Goal: Task Accomplishment & Management: Use online tool/utility

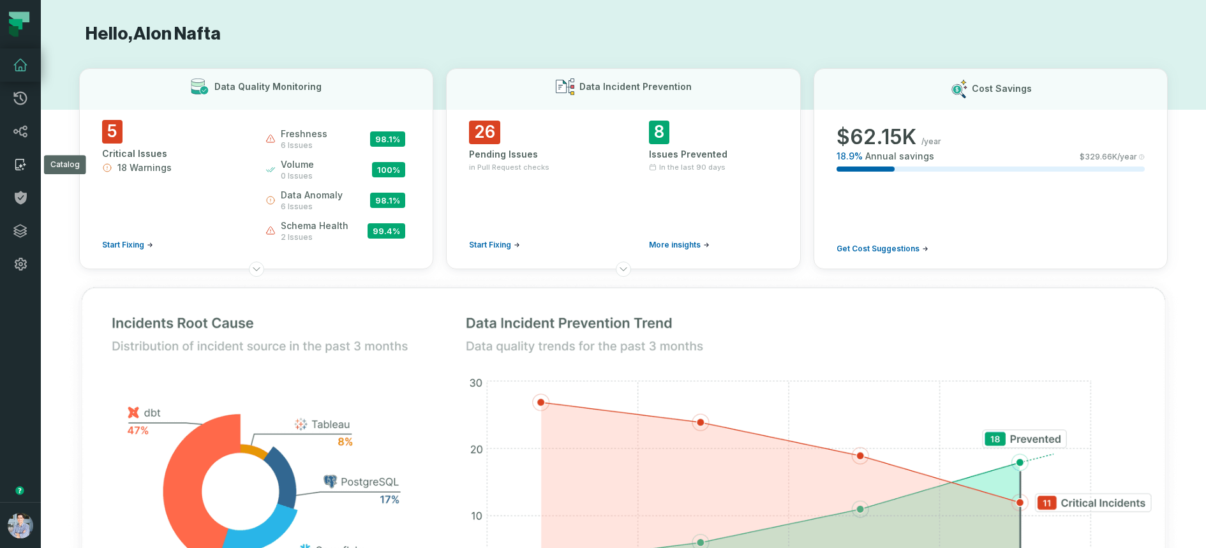
click at [14, 171] on icon at bounding box center [20, 164] width 15 height 15
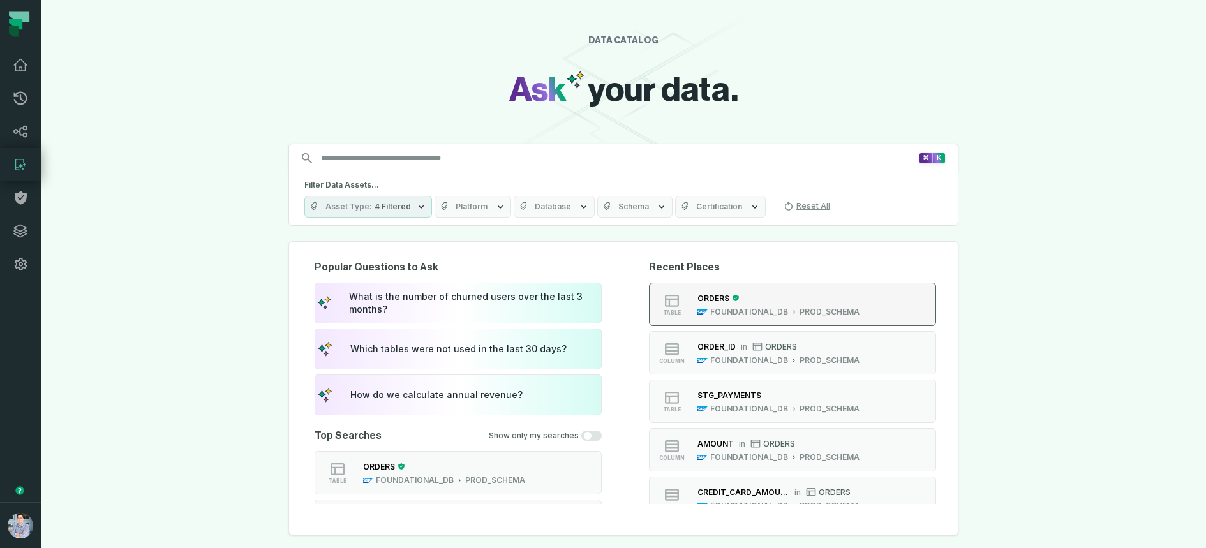
click at [834, 313] on div "PROD_SCHEMA" at bounding box center [830, 312] width 60 height 10
click at [161, 195] on div "DATA CATALOG Ask your data. Search for assets across the organization ⌘ K Filte…" at bounding box center [623, 274] width 1165 height 548
click at [90, 106] on div "DATA CATALOG Ask your data. Search for assets across the organization ⌘ K Filte…" at bounding box center [623, 274] width 1165 height 548
click at [22, 70] on icon at bounding box center [20, 64] width 13 height 11
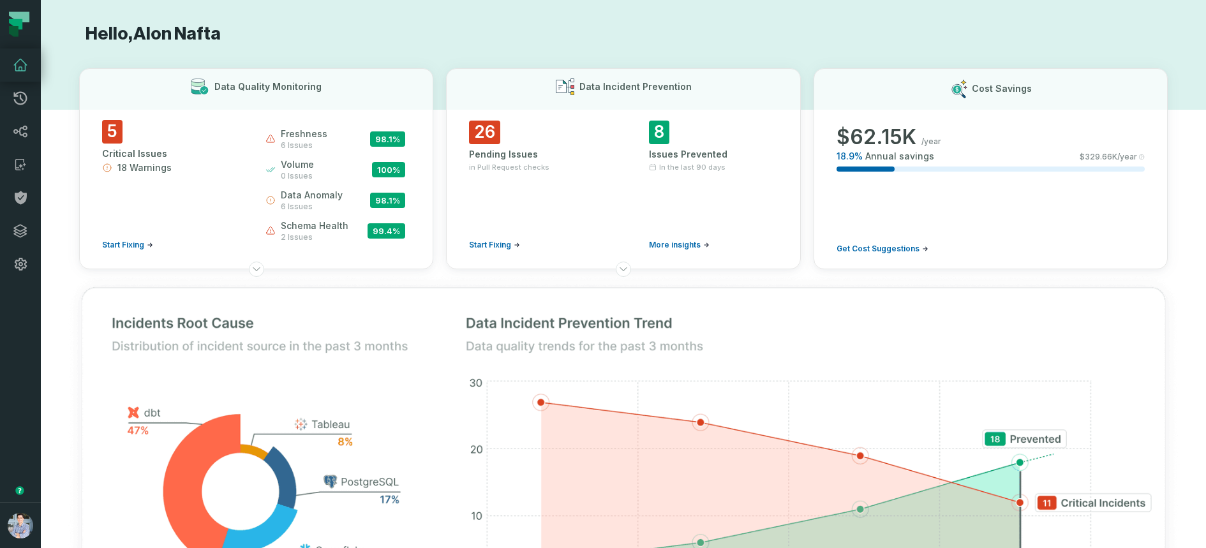
click at [11, 321] on button "button" at bounding box center [20, 391] width 41 height 221
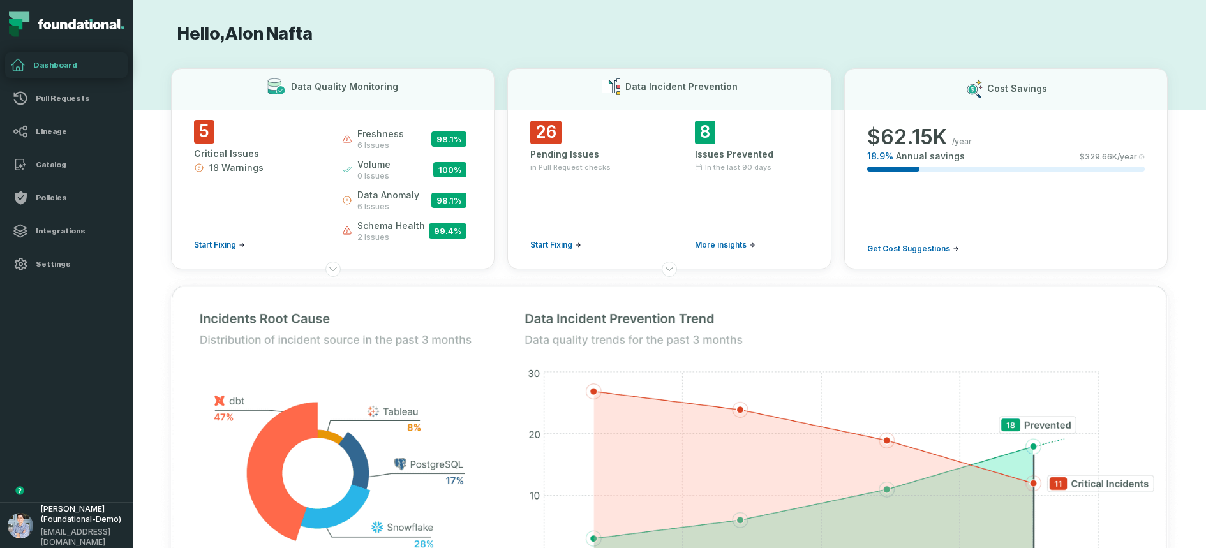
click at [509, 43] on h1 "Hello, Alon Nafta" at bounding box center [669, 34] width 997 height 22
click at [431, 38] on h1 "Hello, Alon Nafta" at bounding box center [669, 34] width 997 height 22
click at [336, 268] on icon at bounding box center [333, 269] width 10 height 10
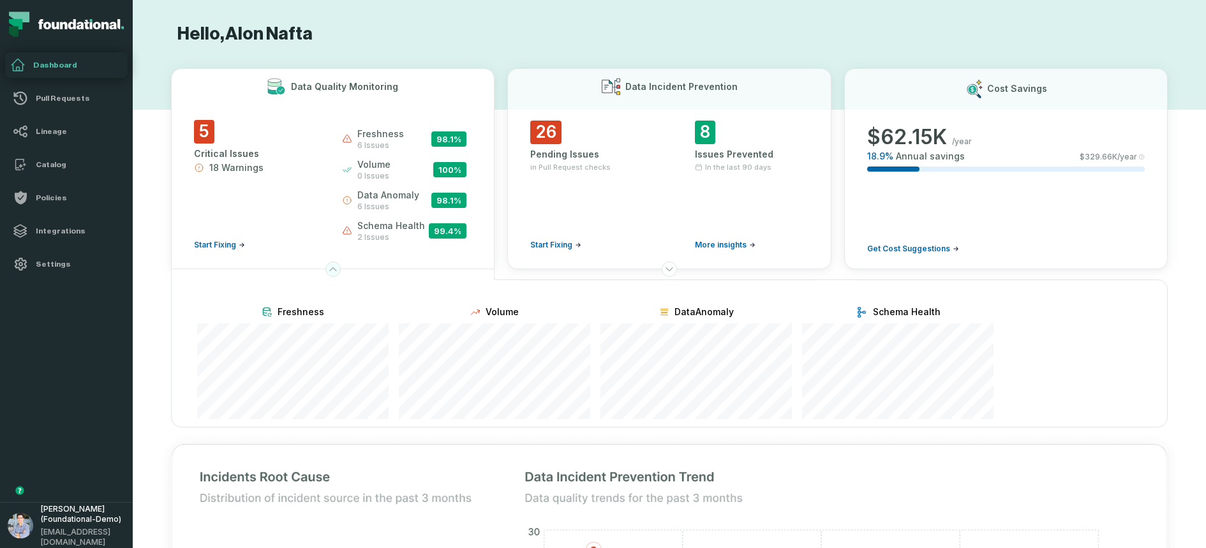
click at [335, 269] on icon at bounding box center [333, 269] width 6 height 3
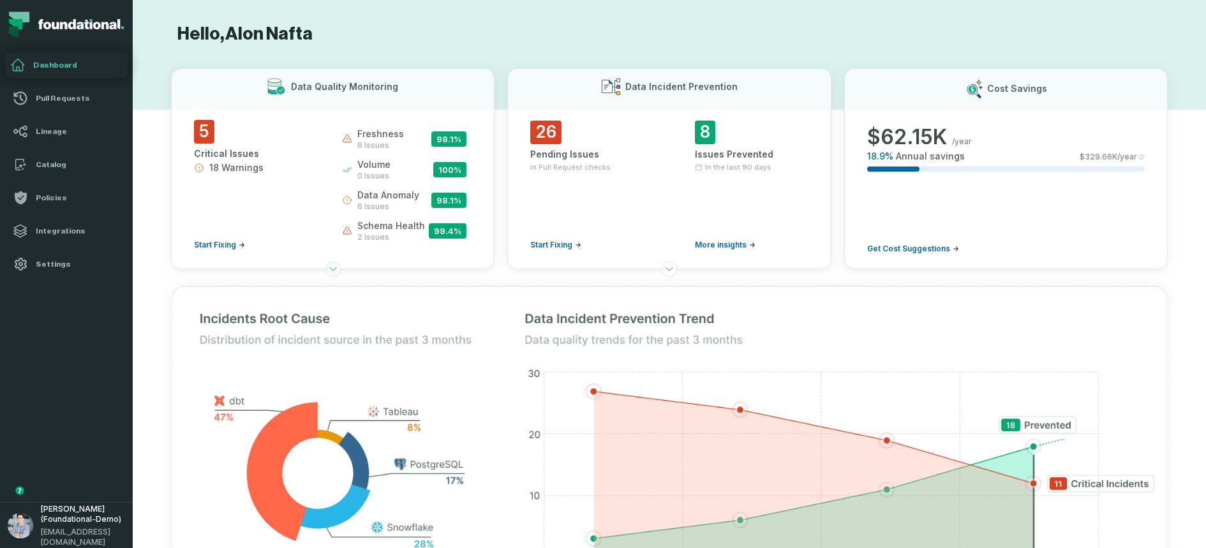
click at [335, 269] on icon at bounding box center [333, 269] width 10 height 10
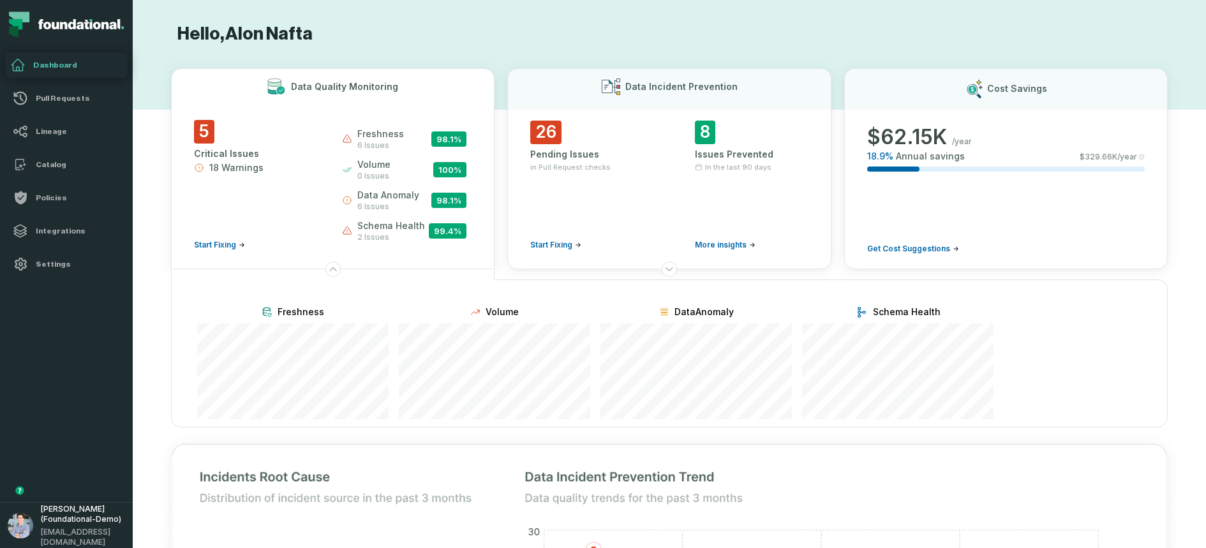
click at [669, 266] on icon at bounding box center [669, 269] width 10 height 10
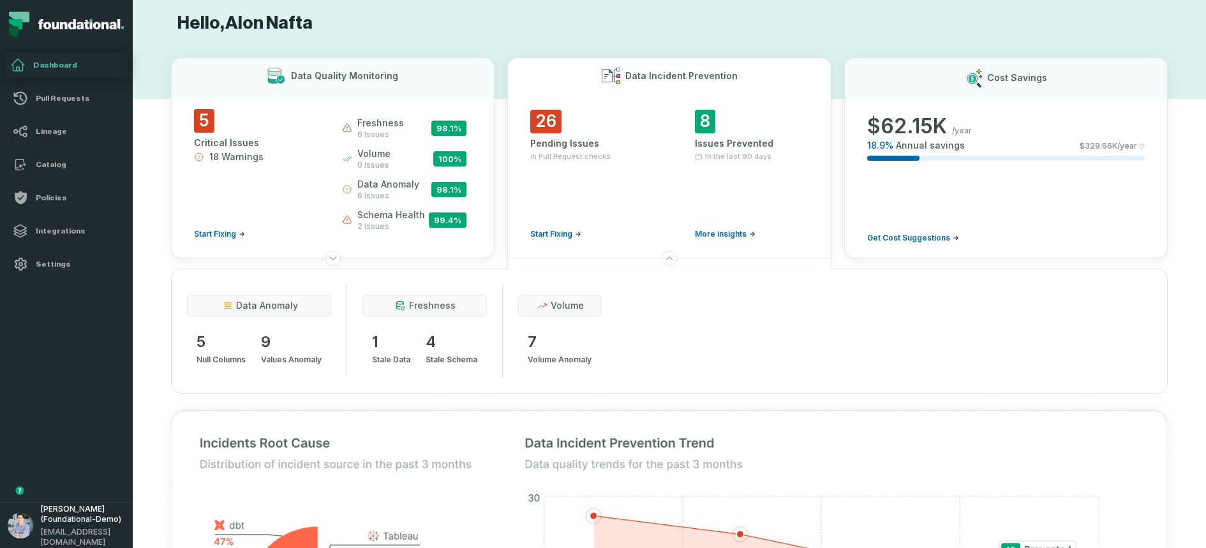
scroll to position [13, 0]
click at [671, 186] on div "26 Pending Issues in Pull Request checks Start Fixing 8 Issues Prevented In the…" at bounding box center [669, 177] width 278 height 139
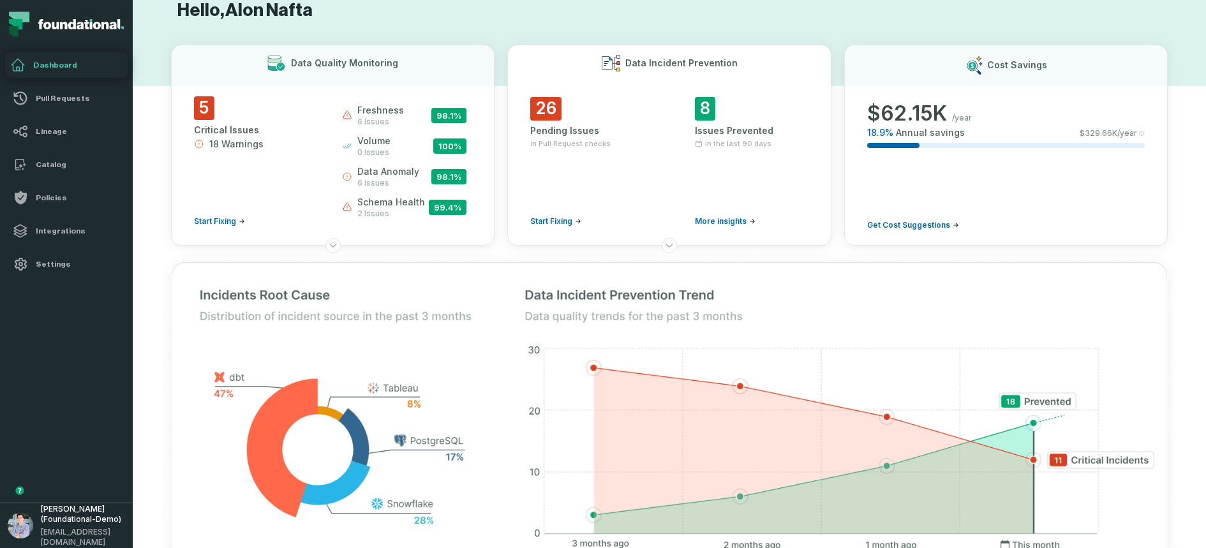
scroll to position [27, 0]
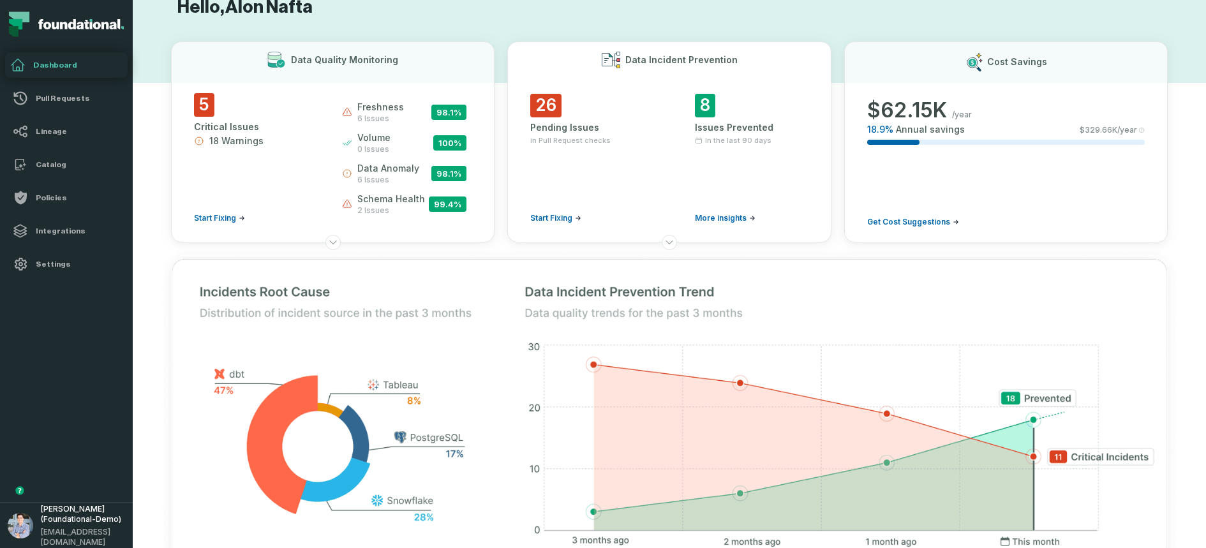
click at [671, 186] on div "26 Pending Issues in Pull Request checks Start Fixing 8 Issues Prevented In the…" at bounding box center [669, 163] width 278 height 139
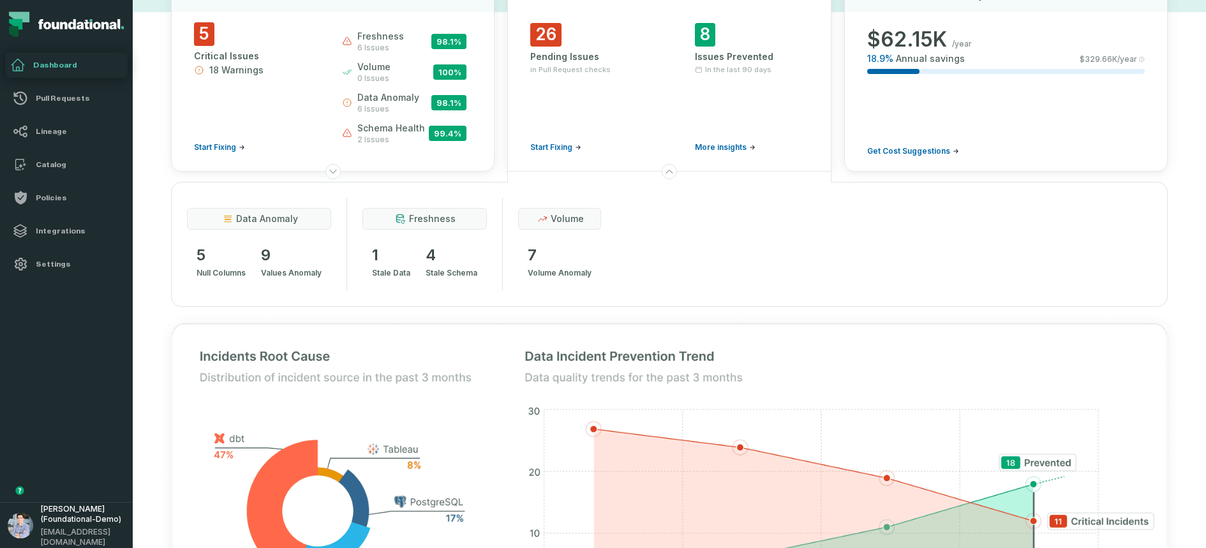
scroll to position [100, 0]
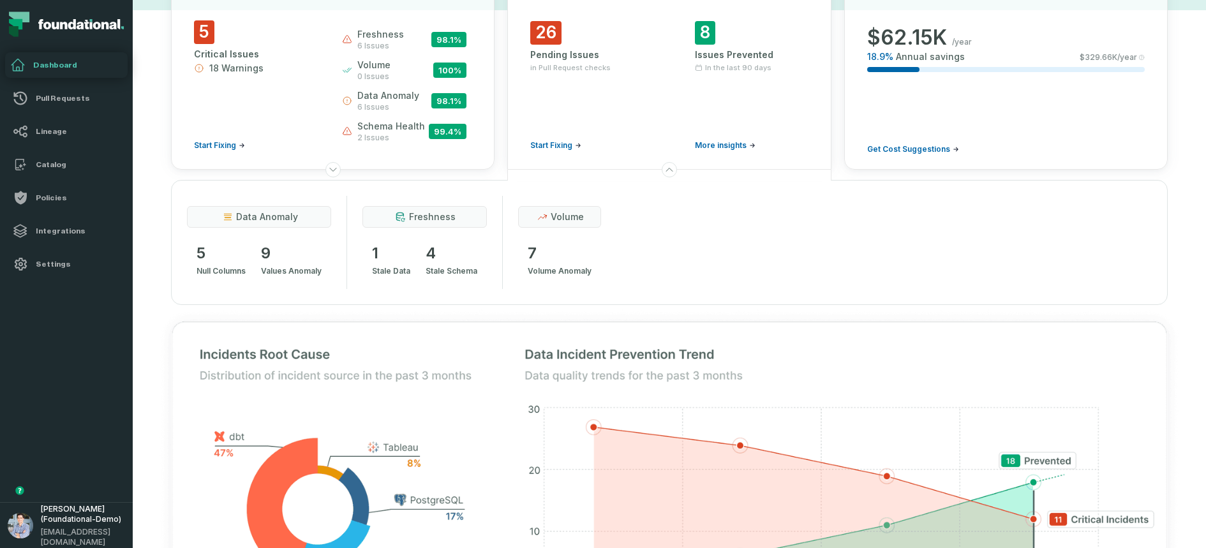
click at [714, 142] on span "More insights" at bounding box center [721, 145] width 52 height 10
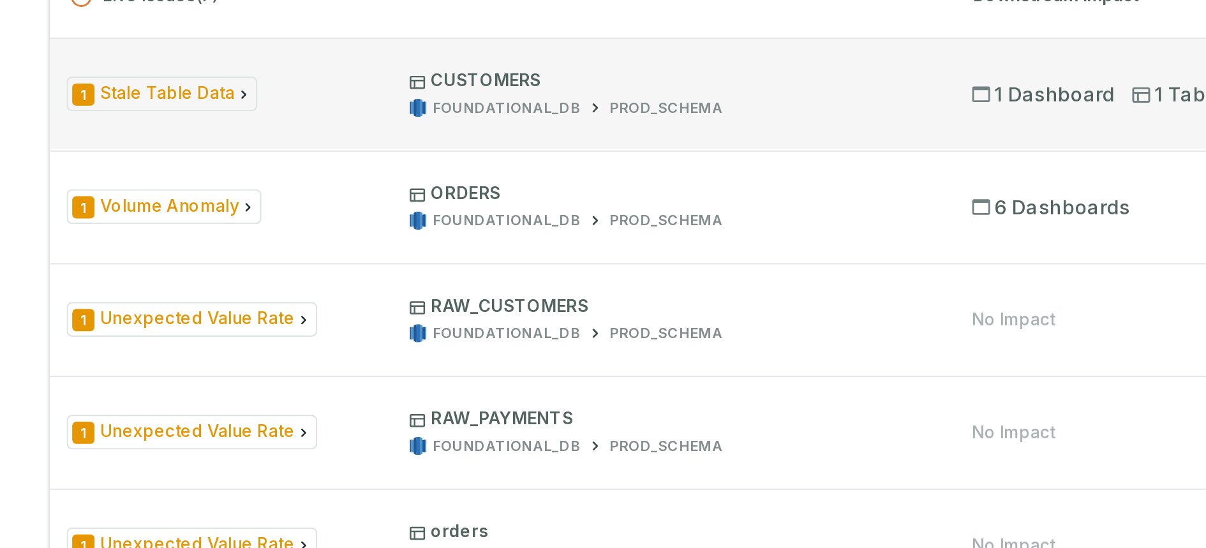
scroll to position [767, 0]
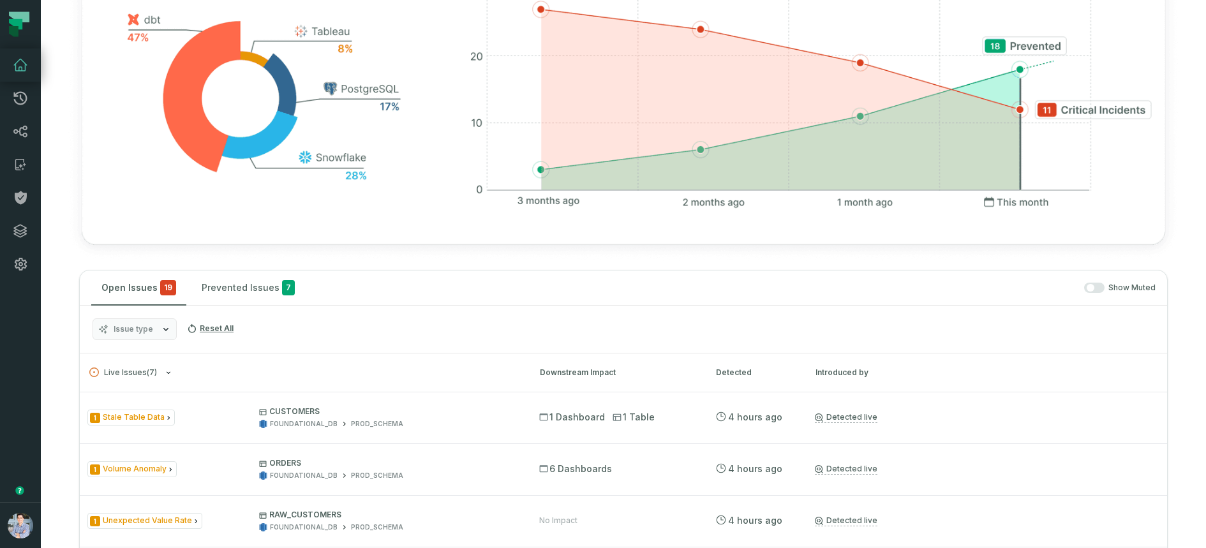
scroll to position [71, 0]
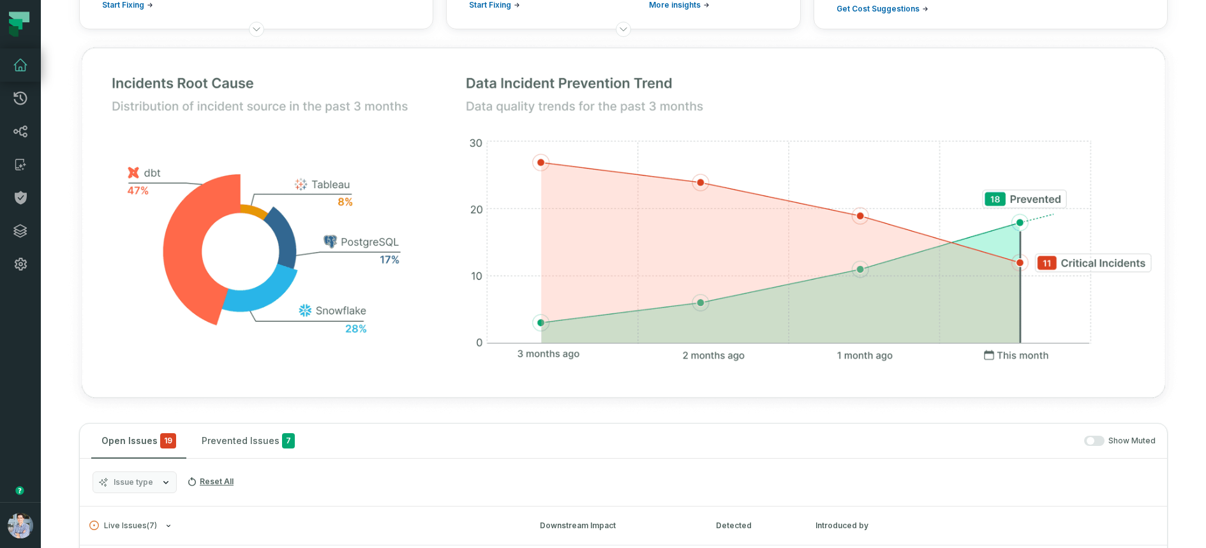
scroll to position [238, 0]
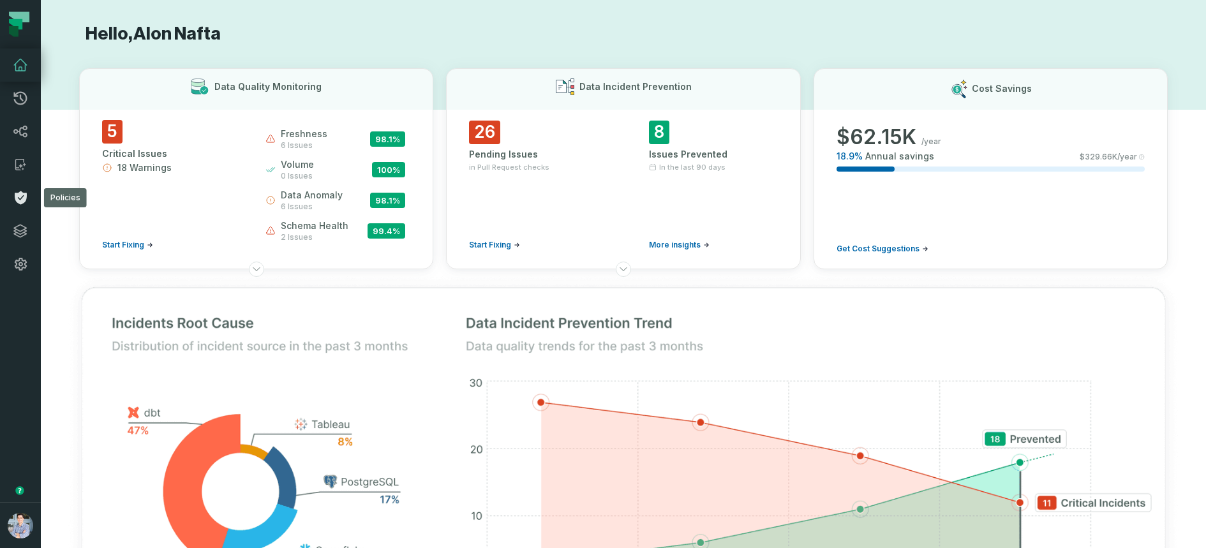
click at [25, 191] on icon at bounding box center [20, 197] width 15 height 15
click at [20, 191] on icon at bounding box center [21, 197] width 12 height 13
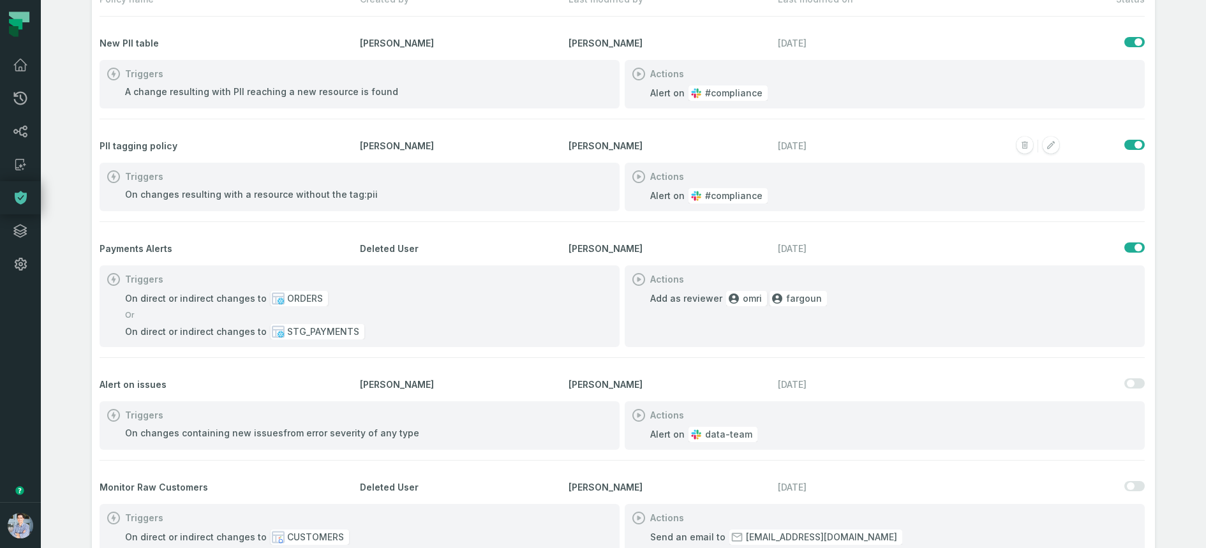
scroll to position [65, 0]
click at [1054, 145] on rect "button" at bounding box center [1051, 144] width 17 height 17
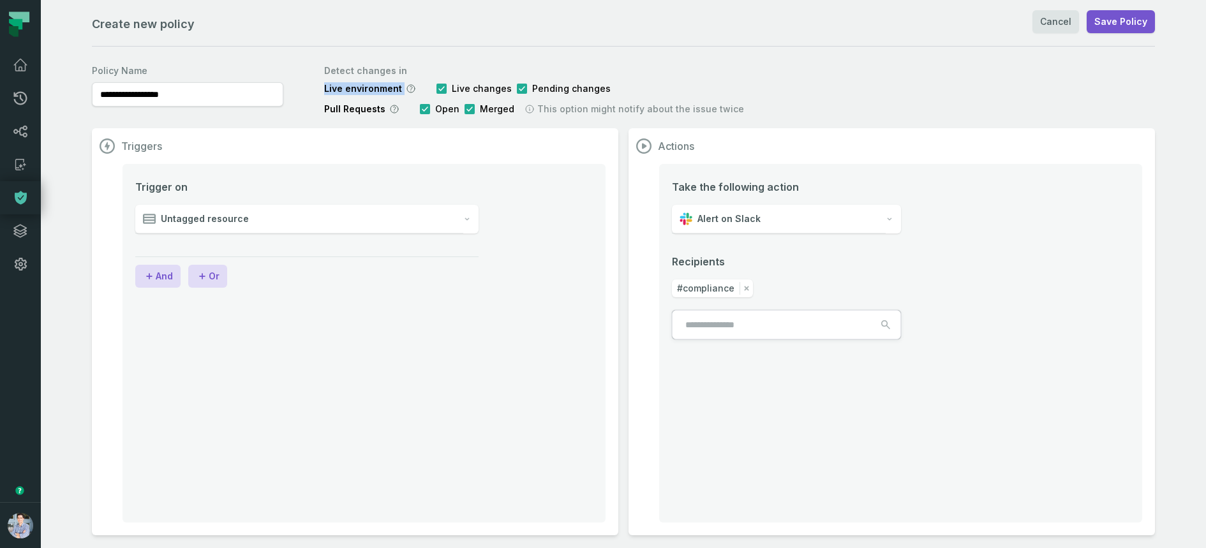
drag, startPoint x: 324, startPoint y: 94, endPoint x: 420, endPoint y: 89, distance: 96.5
click at [420, 89] on div "**********" at bounding box center [623, 87] width 1063 height 56
drag, startPoint x: 321, startPoint y: 105, endPoint x: 393, endPoint y: 102, distance: 72.2
click at [393, 102] on div "**********" at bounding box center [623, 87] width 1063 height 56
click at [444, 168] on div "Trigger on Untagged resource And Or" at bounding box center [364, 343] width 483 height 359
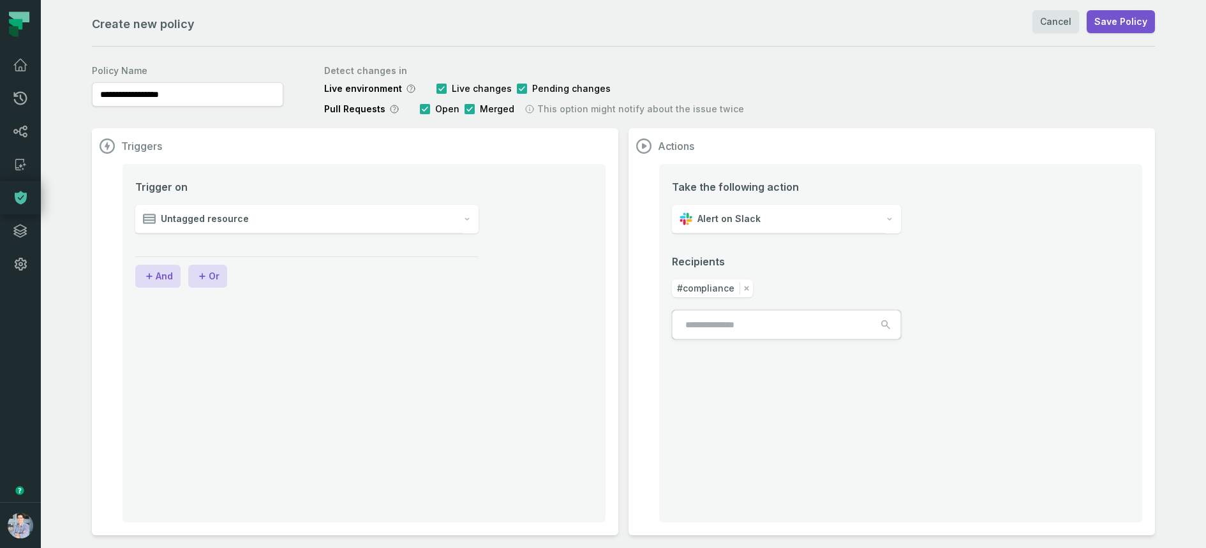
click at [558, 165] on div "Trigger on Untagged resource And Or" at bounding box center [364, 343] width 483 height 359
click at [283, 229] on div "Untagged resource" at bounding box center [299, 219] width 328 height 29
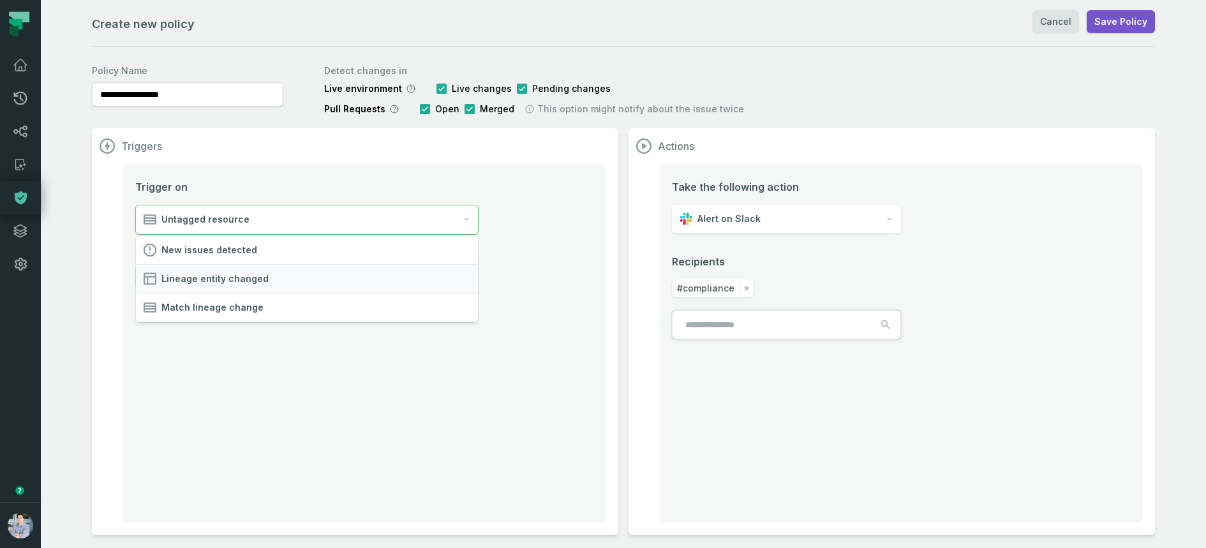
click at [183, 277] on span "Lineage entity changed" at bounding box center [214, 279] width 107 height 13
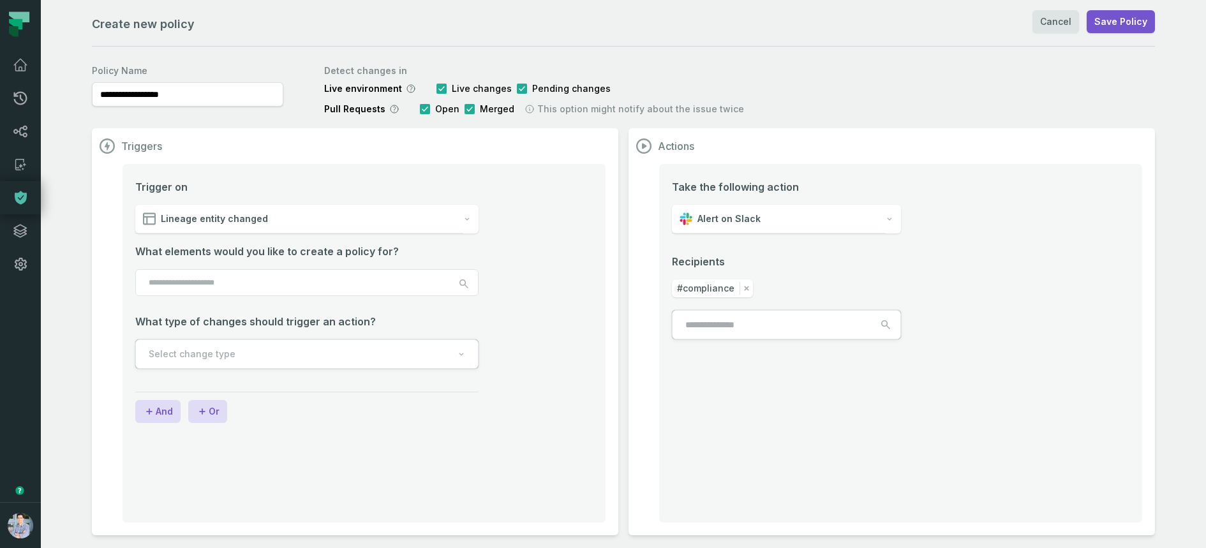
click at [230, 271] on input "search" at bounding box center [306, 282] width 343 height 27
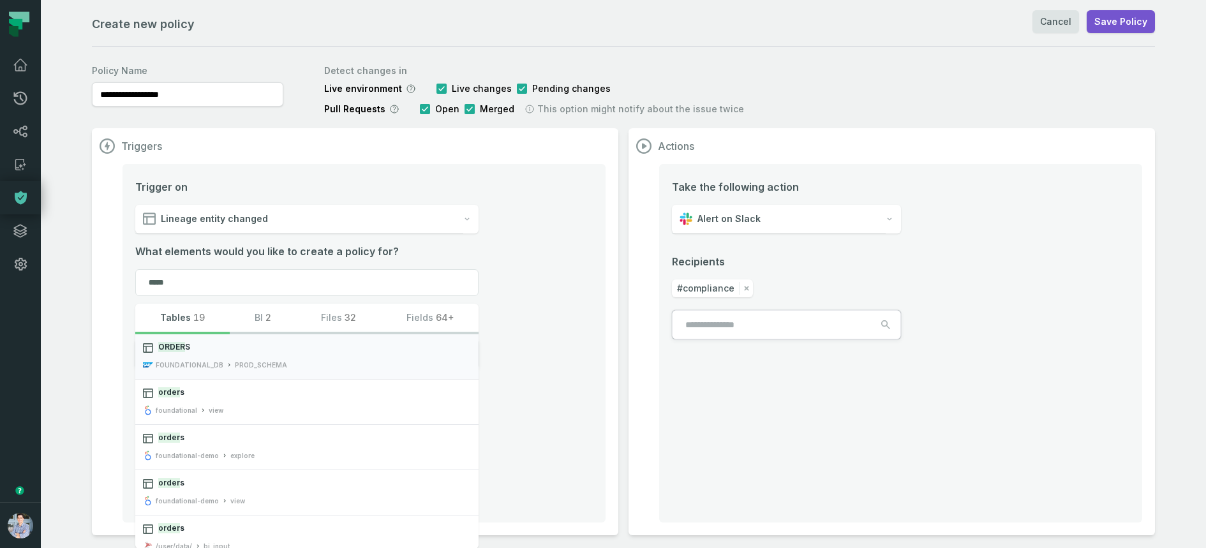
click at [188, 357] on button "ORDER S FOUNDATIONAL_DB PROD_SCHEMA" at bounding box center [306, 356] width 343 height 45
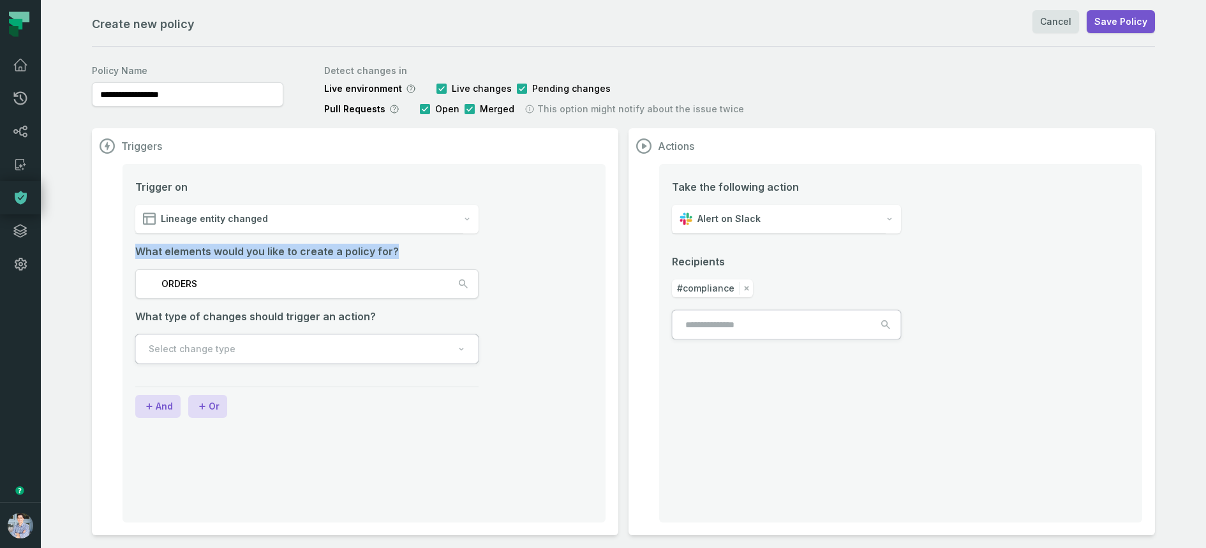
drag, startPoint x: 136, startPoint y: 255, endPoint x: 401, endPoint y: 246, distance: 265.7
click at [401, 246] on div "What elements would you like to create a policy for?" at bounding box center [306, 251] width 343 height 15
click at [188, 285] on span "ORDERS" at bounding box center [179, 284] width 36 height 13
click at [188, 285] on input "*****" at bounding box center [306, 282] width 343 height 27
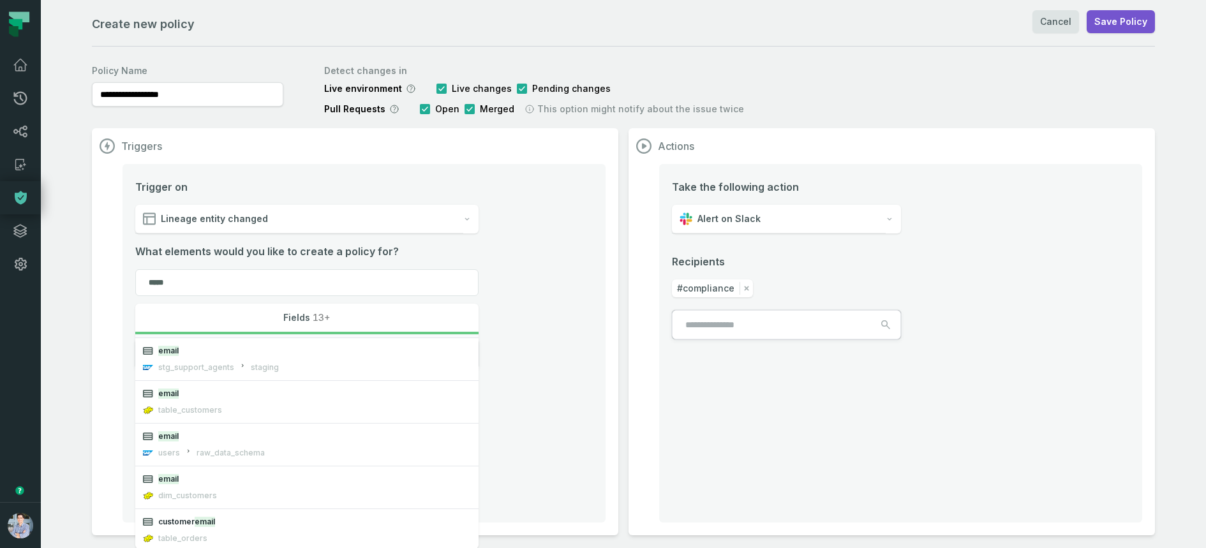
scroll to position [128, 0]
type input "*****"
click at [185, 432] on span "email" at bounding box center [314, 433] width 313 height 11
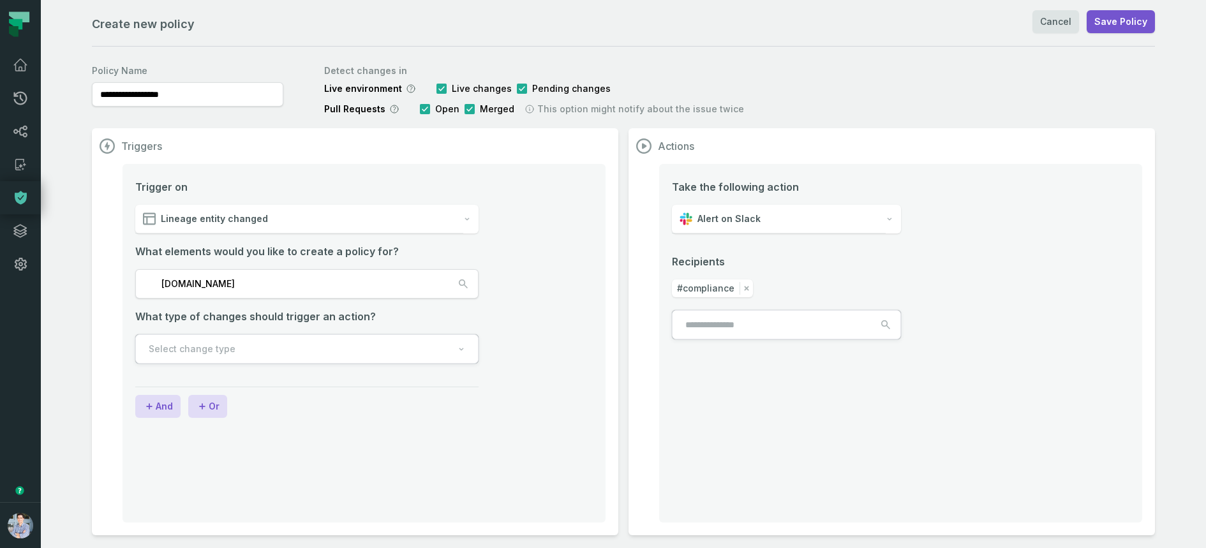
click at [338, 346] on button "Select change type" at bounding box center [306, 348] width 343 height 29
click at [199, 419] on div "Any change Direct or upstream changes" at bounding box center [307, 408] width 343 height 29
click at [213, 400] on button "Or" at bounding box center [207, 406] width 39 height 23
click at [229, 447] on div "Select policy trigger" at bounding box center [299, 440] width 328 height 29
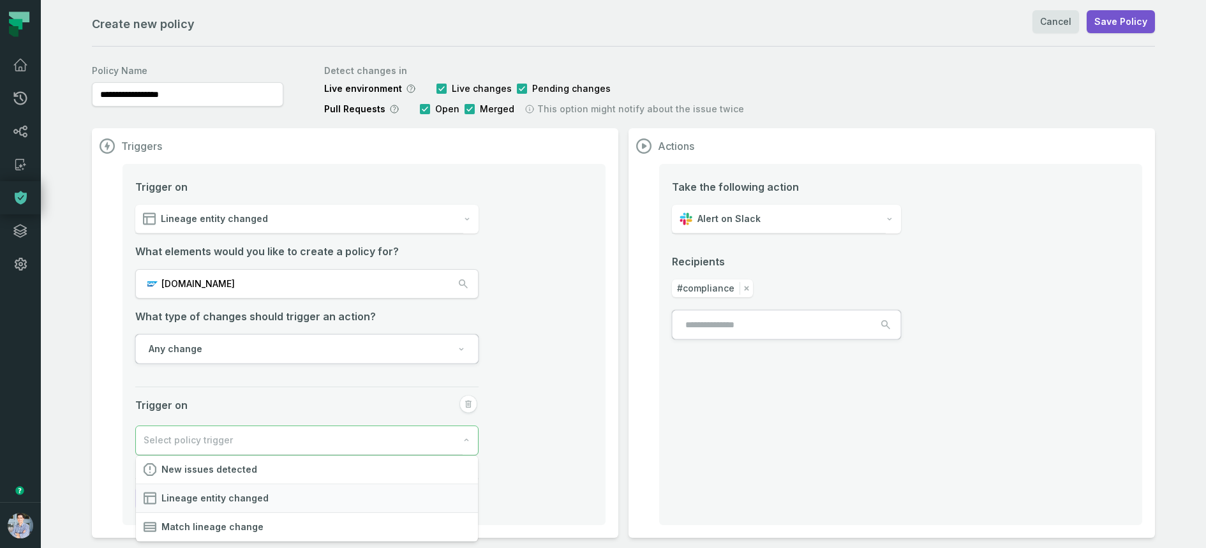
click at [213, 498] on span "Lineage entity changed" at bounding box center [214, 498] width 107 height 13
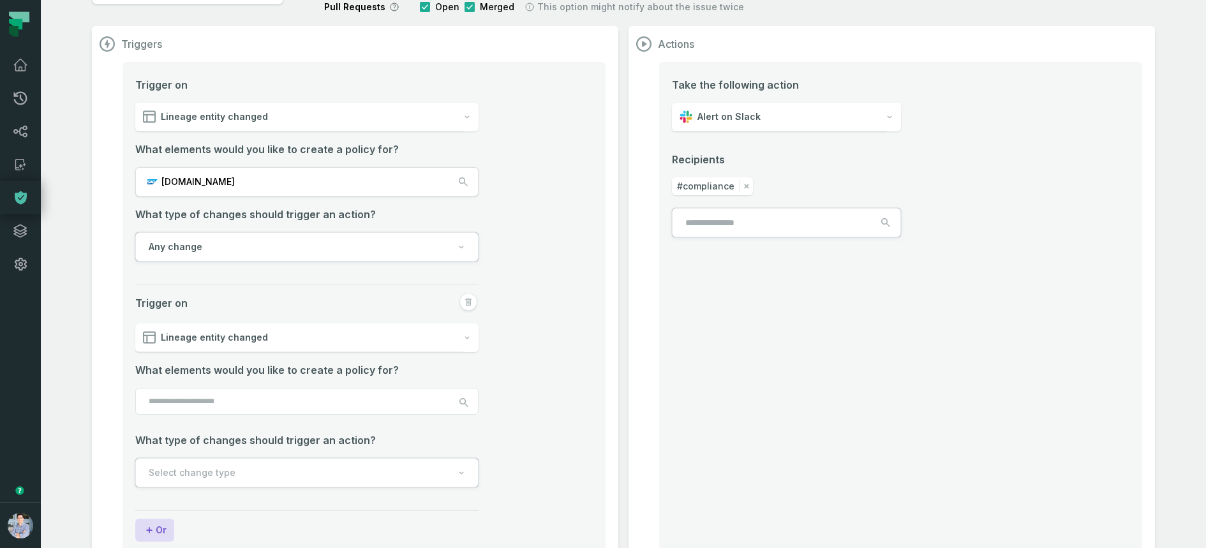
scroll to position [134, 0]
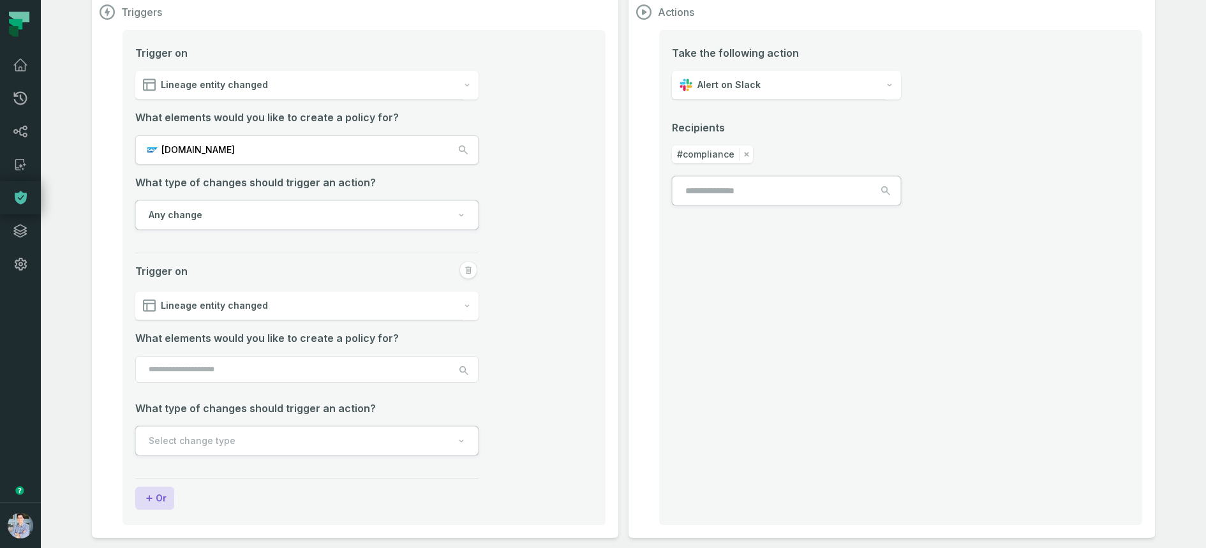
click at [246, 445] on button "Select change type" at bounding box center [306, 440] width 343 height 29
click at [232, 370] on div "What elements would you like to create a policy for? What type of changes shoul…" at bounding box center [306, 394] width 343 height 126
click at [232, 370] on input "search" at bounding box center [306, 369] width 343 height 27
type input "*"
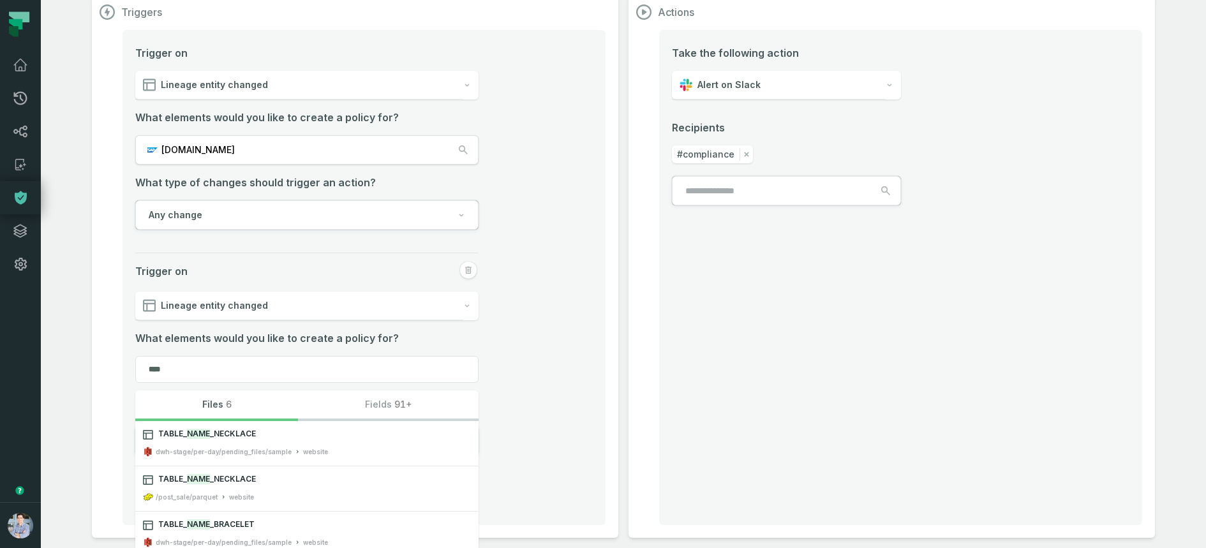
scroll to position [219, 0]
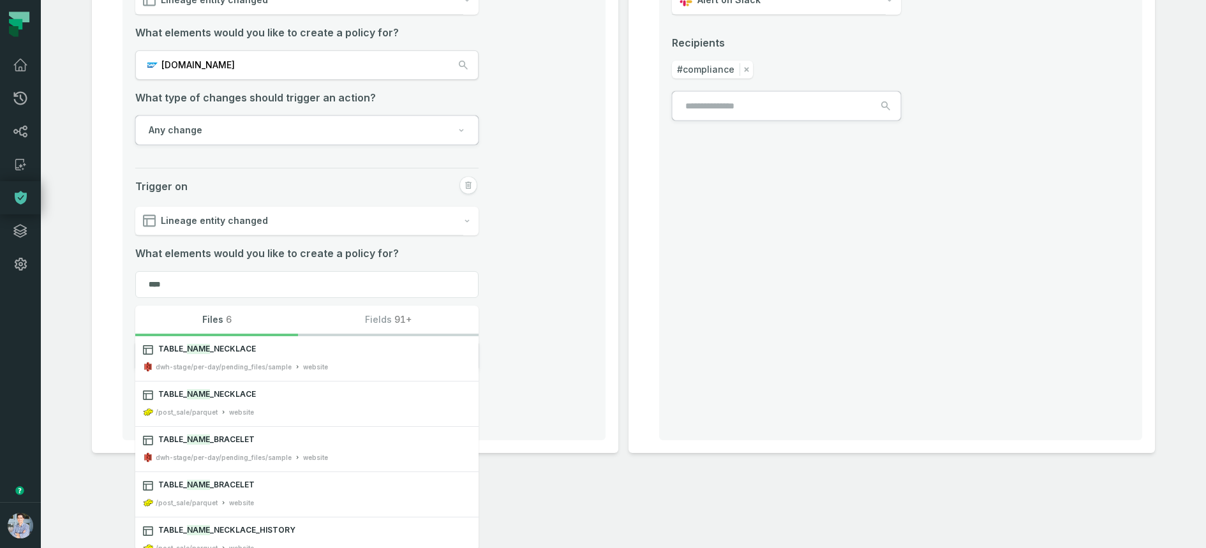
click at [371, 310] on button "Fields 91+" at bounding box center [388, 321] width 180 height 31
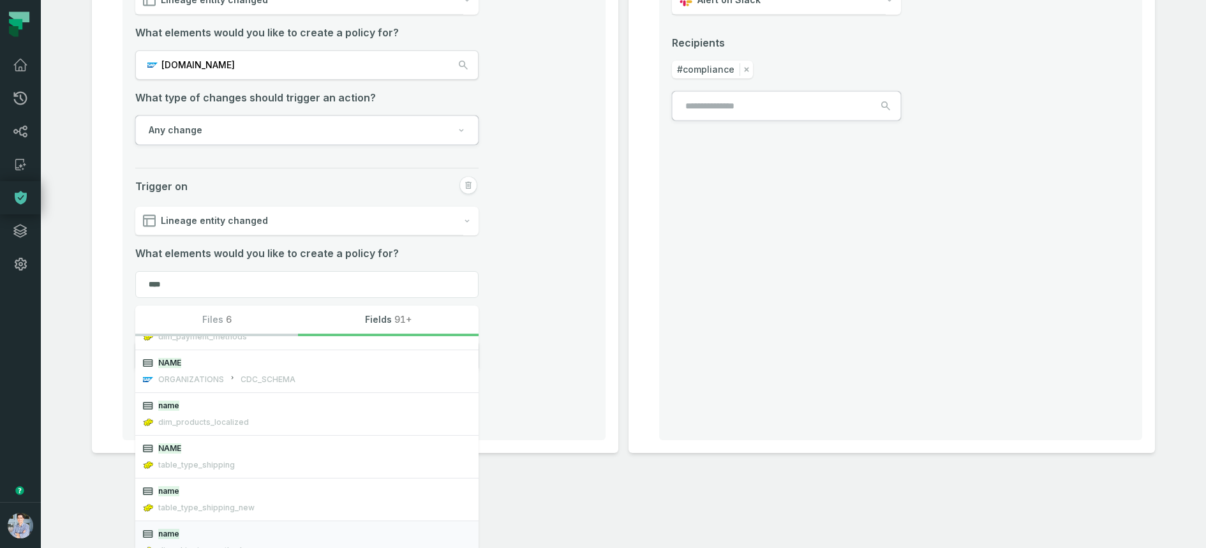
scroll to position [237, 0]
click at [198, 287] on input "****" at bounding box center [306, 284] width 343 height 27
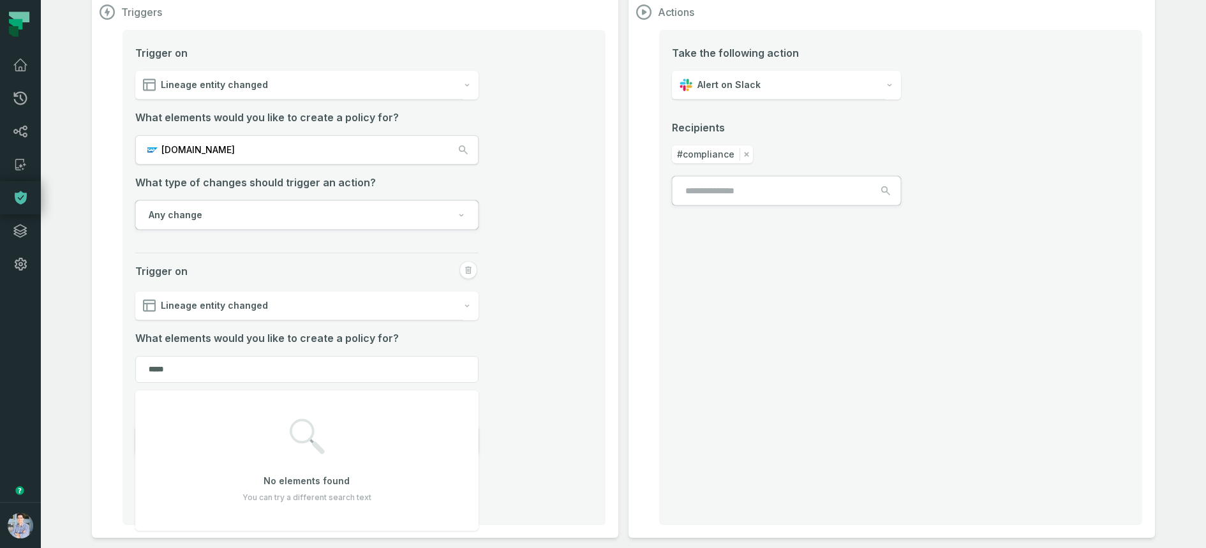
scroll to position [184, 0]
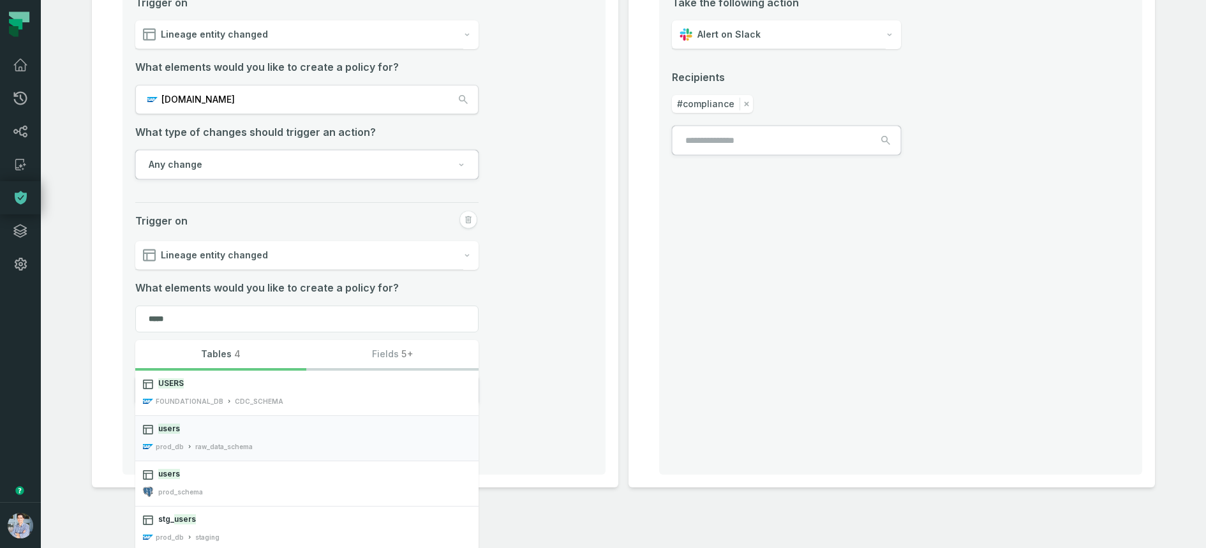
type input "*****"
click at [188, 425] on span "users" at bounding box center [314, 429] width 313 height 11
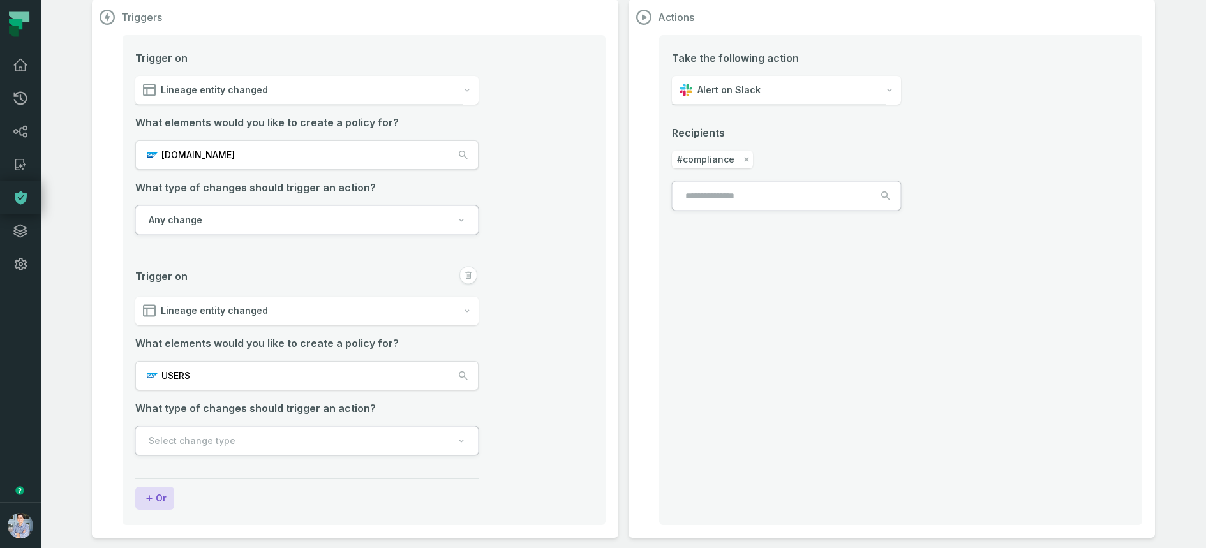
click at [558, 354] on li "Trigger on Lineage entity changed What elements would you like to create a poli…" at bounding box center [364, 376] width 458 height 221
click at [594, 272] on div "Trigger on Lineage entity changed What elements would you like to create a poli…" at bounding box center [364, 280] width 483 height 490
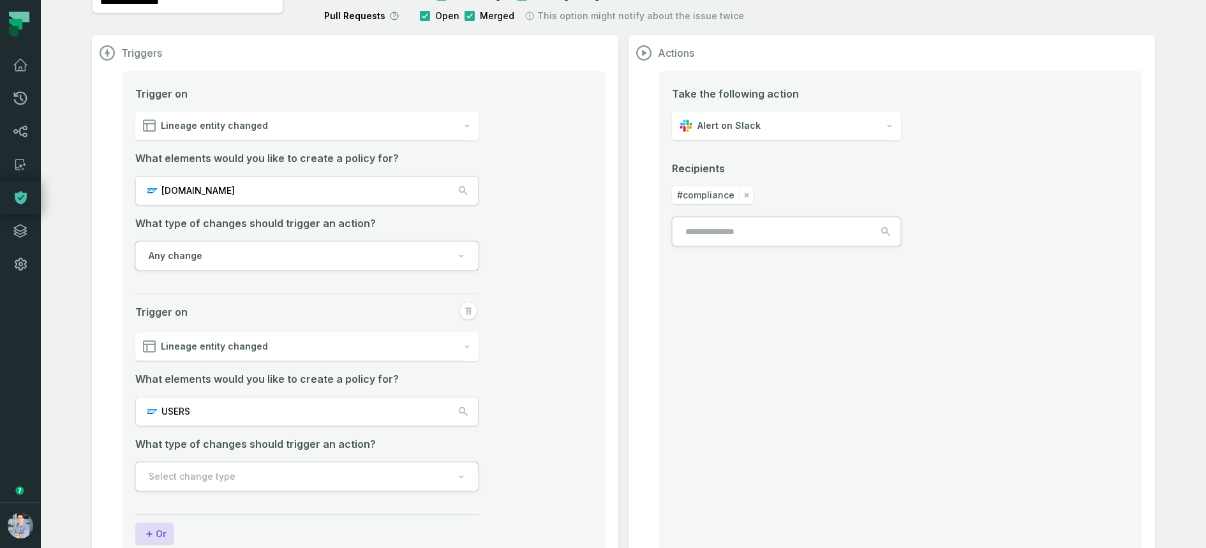
scroll to position [94, 0]
click at [747, 131] on div "Alert on Slack" at bounding box center [779, 125] width 214 height 29
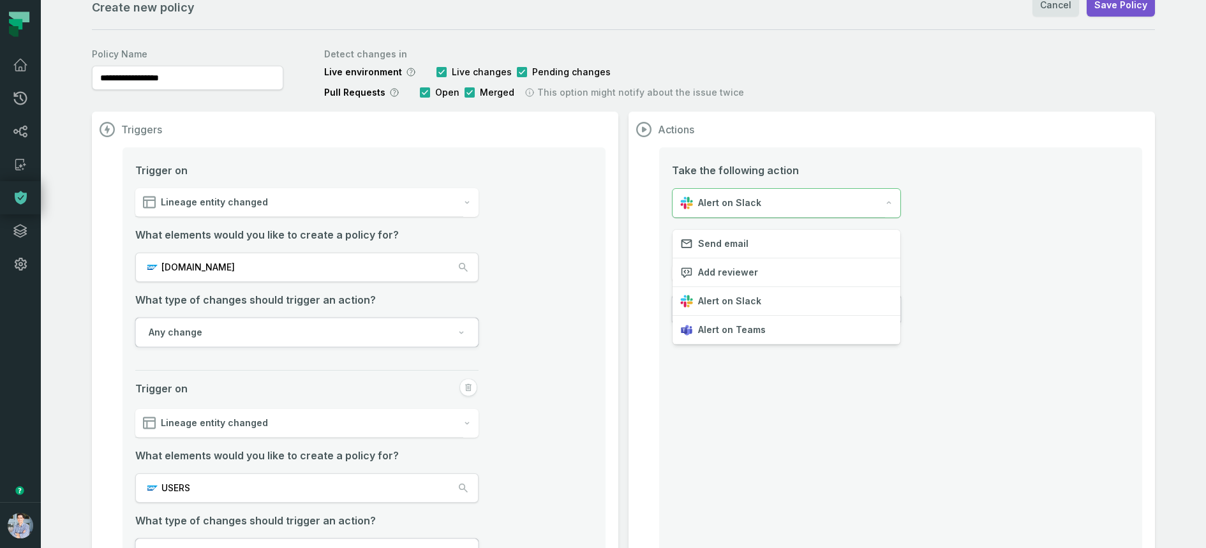
scroll to position [6, 0]
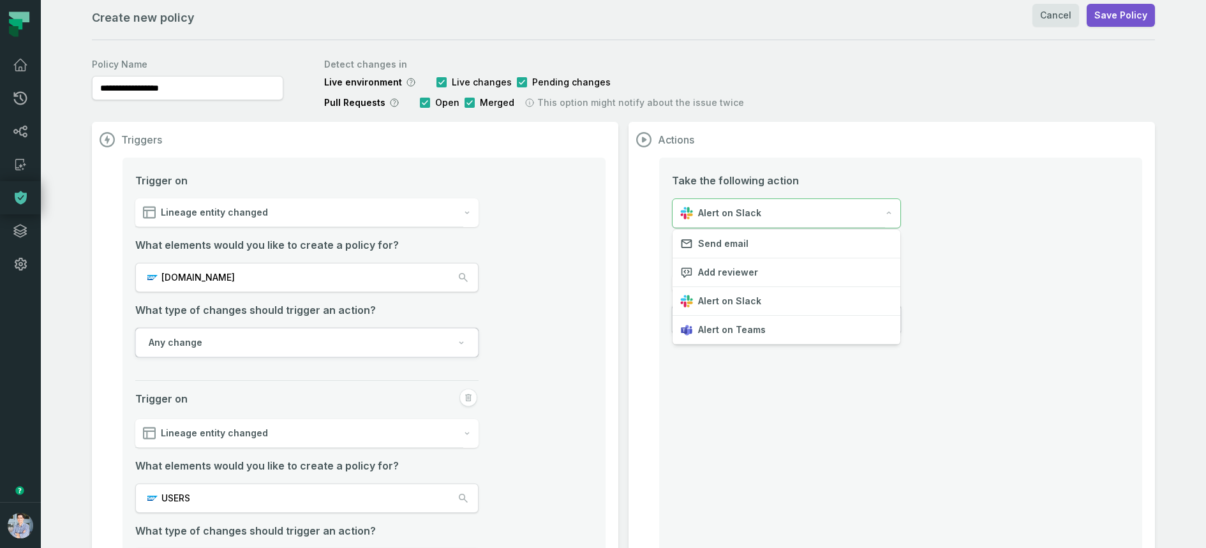
click at [531, 297] on div "Triggers Trigger on Lineage entity changed What elements would you like to crea…" at bounding box center [623, 391] width 1063 height 539
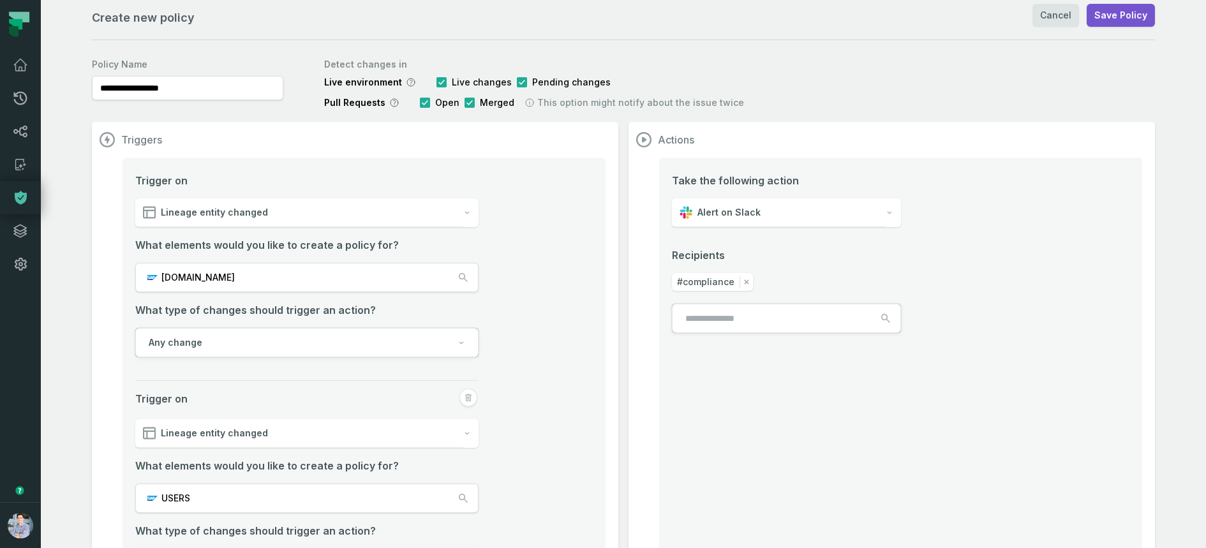
click at [567, 274] on li "Trigger on Lineage entity changed What elements would you like to create a poli…" at bounding box center [364, 281] width 458 height 216
click at [624, 264] on div "Triggers Trigger on Lineage entity changed What elements would you like to crea…" at bounding box center [623, 391] width 1063 height 539
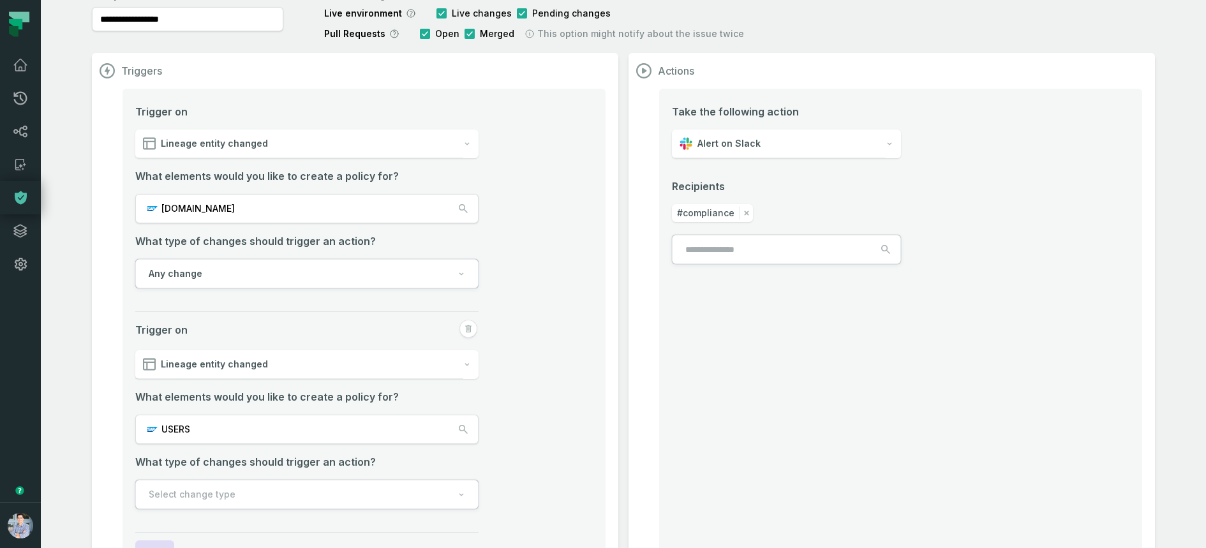
scroll to position [78, 0]
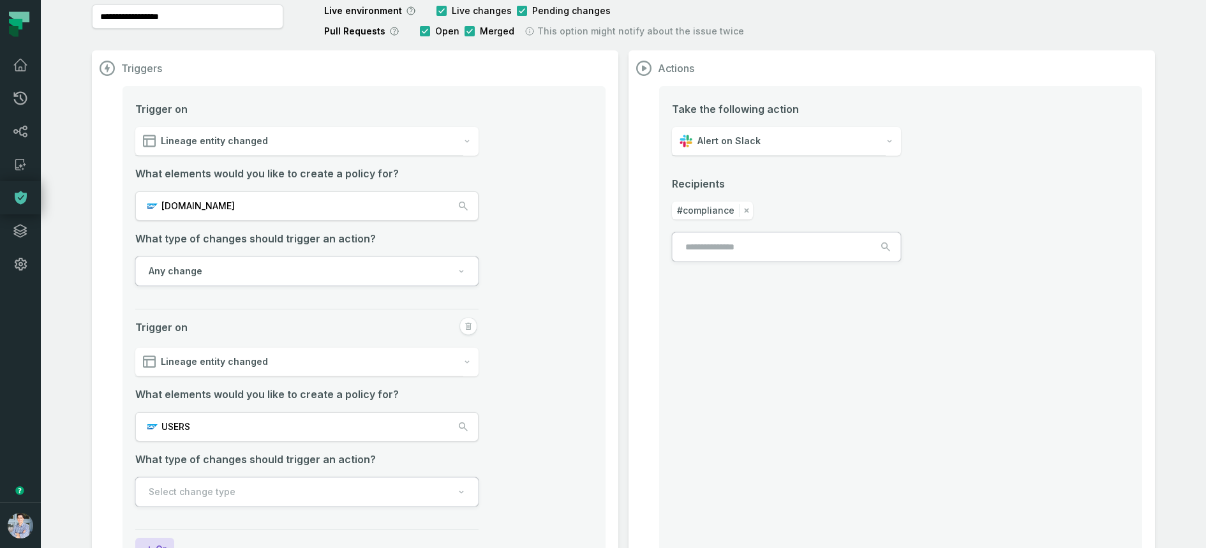
click at [751, 155] on div "Take the following action Alert on Slack Recipients #compliance" at bounding box center [786, 181] width 229 height 160
click at [754, 133] on div "Alert on Slack" at bounding box center [779, 141] width 214 height 29
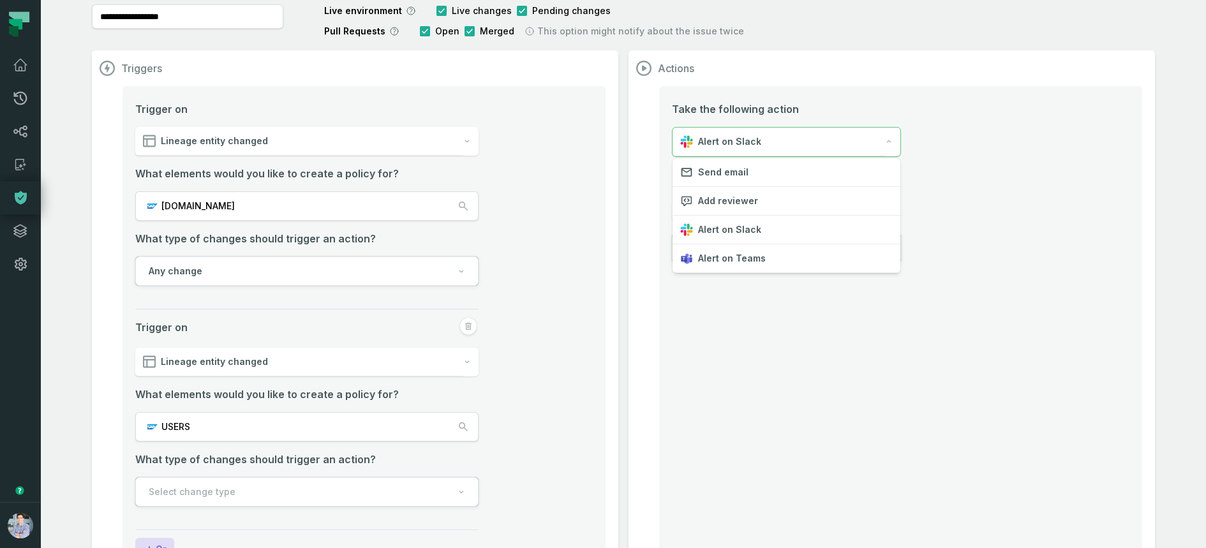
click at [747, 394] on div "Take the following action Alert on Slack Recipients #compliance" at bounding box center [900, 331] width 483 height 490
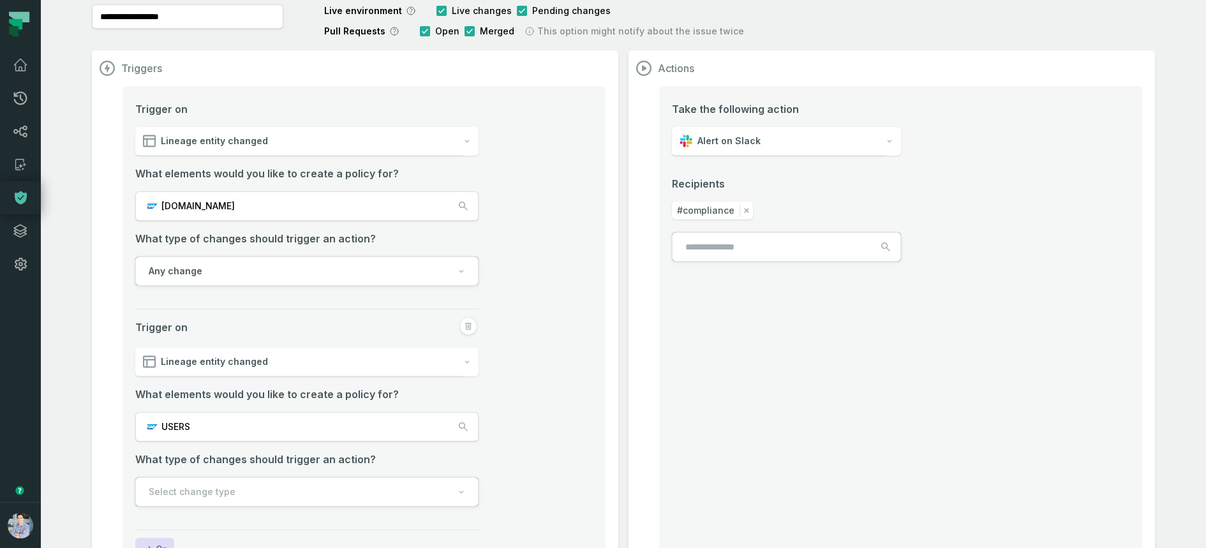
click at [747, 394] on div "Take the following action Alert on Slack Recipients #compliance" at bounding box center [900, 331] width 483 height 490
click at [777, 369] on div "Take the following action Alert on Slack Recipients #compliance" at bounding box center [900, 331] width 483 height 490
click at [510, 116] on li "Trigger on Lineage entity changed What elements would you like to create a poli…" at bounding box center [364, 209] width 458 height 216
click at [530, 124] on li "Trigger on Lineage entity changed What elements would you like to create a poli…" at bounding box center [364, 209] width 458 height 216
